Goal: Information Seeking & Learning: Learn about a topic

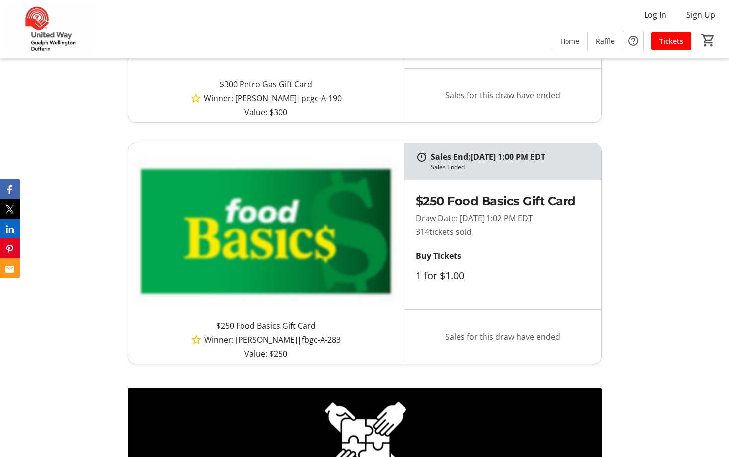
scroll to position [894, 0]
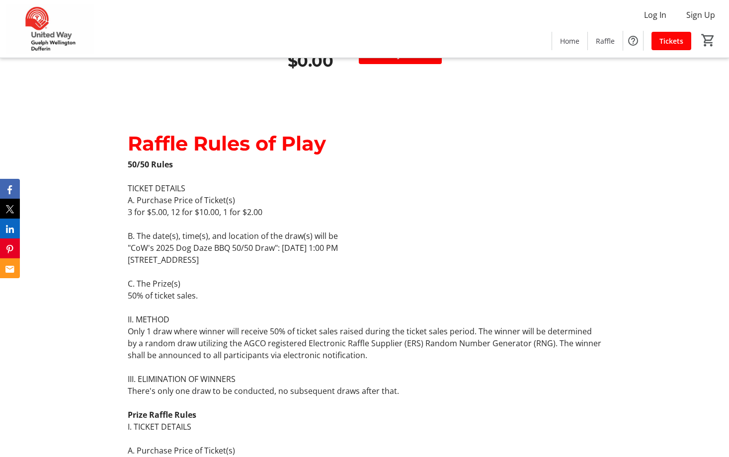
scroll to position [1292, 0]
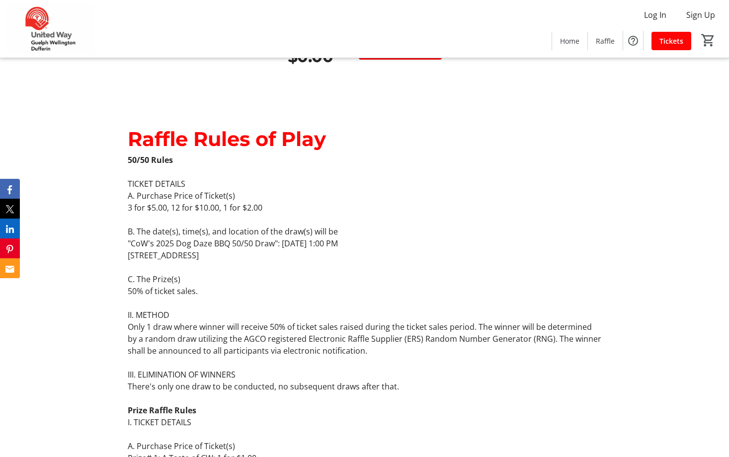
click at [536, 260] on p "[STREET_ADDRESS]" at bounding box center [365, 255] width 474 height 12
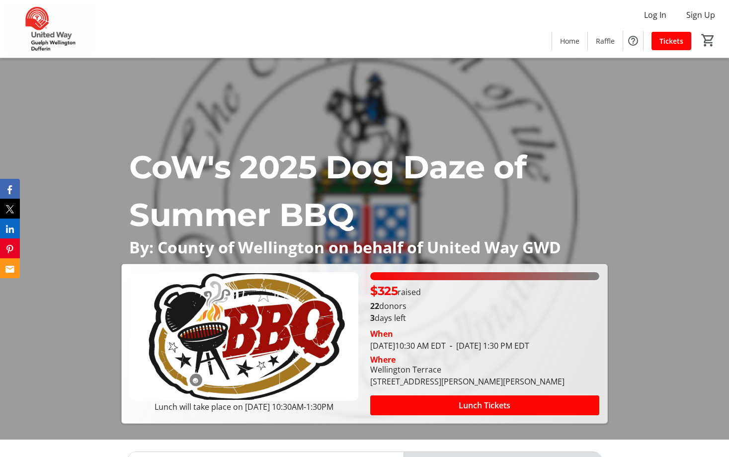
scroll to position [0, 0]
